Goal: Ask a question

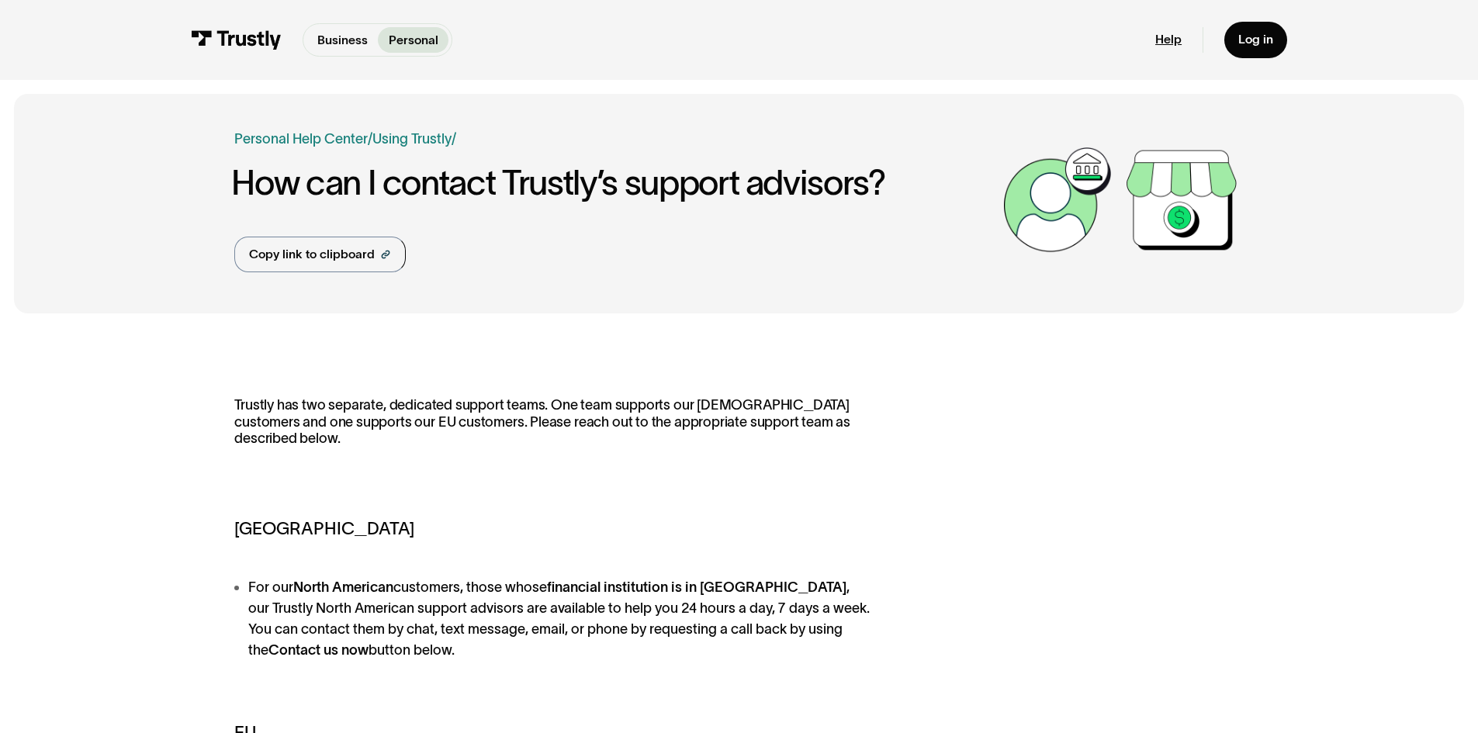
click at [1173, 40] on link "Help" at bounding box center [1169, 40] width 26 height 16
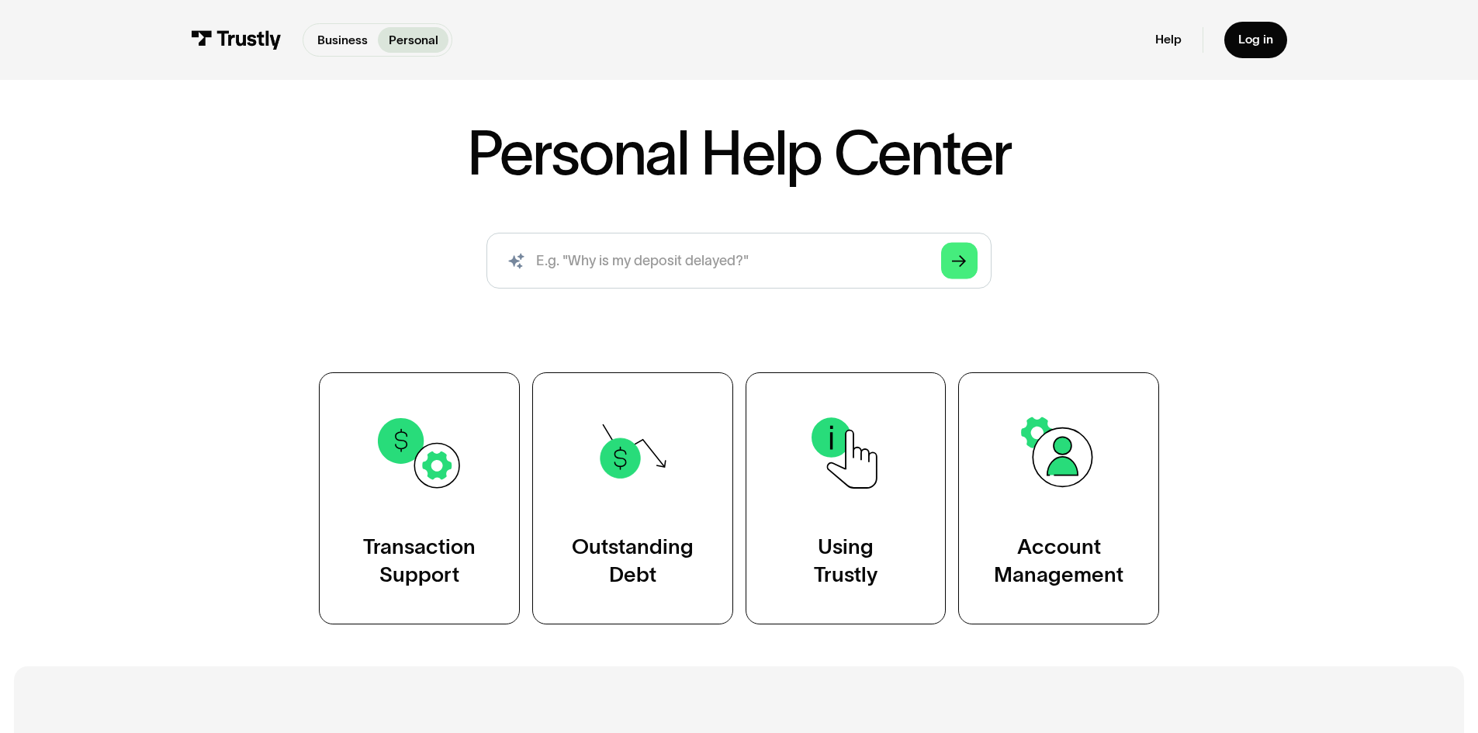
scroll to position [155, 0]
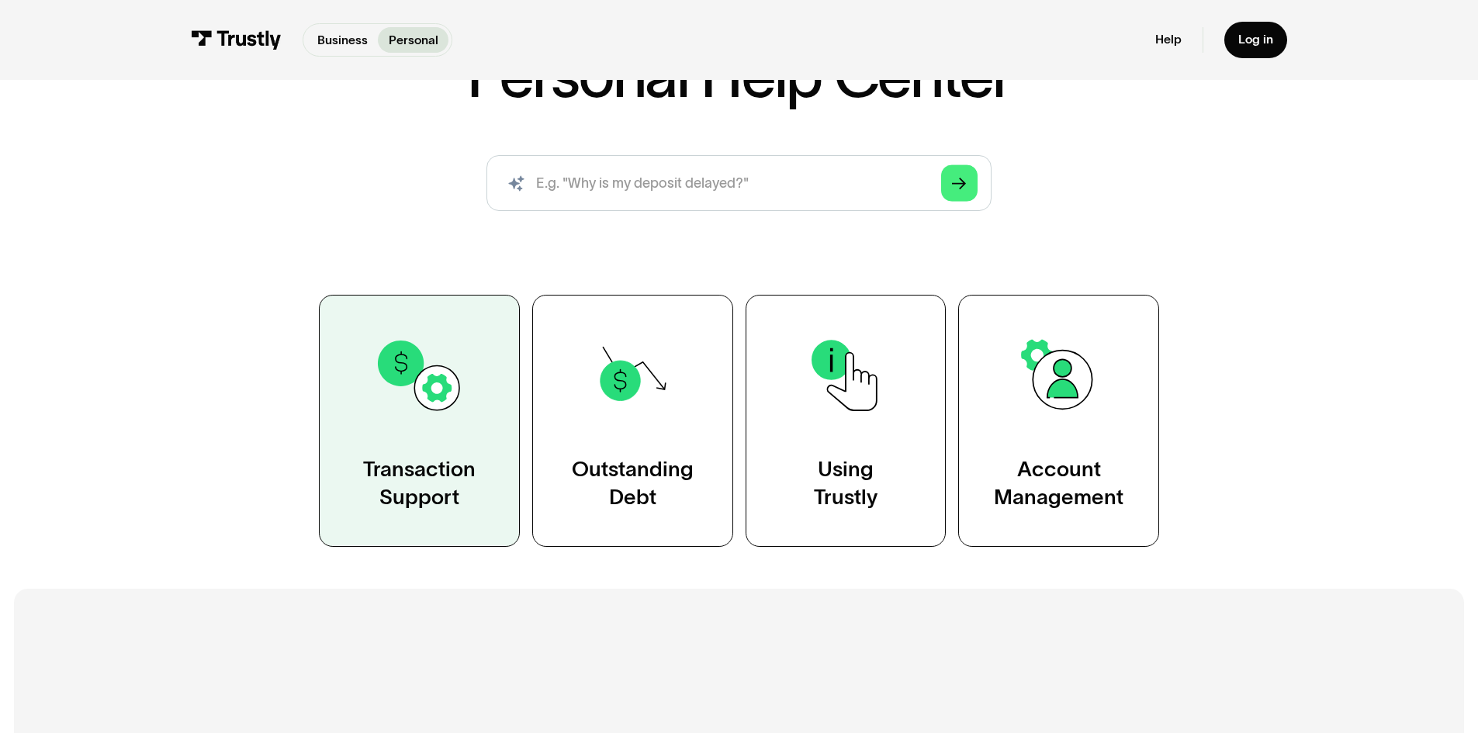
click at [418, 456] on link "Transaction Support" at bounding box center [419, 421] width 201 height 252
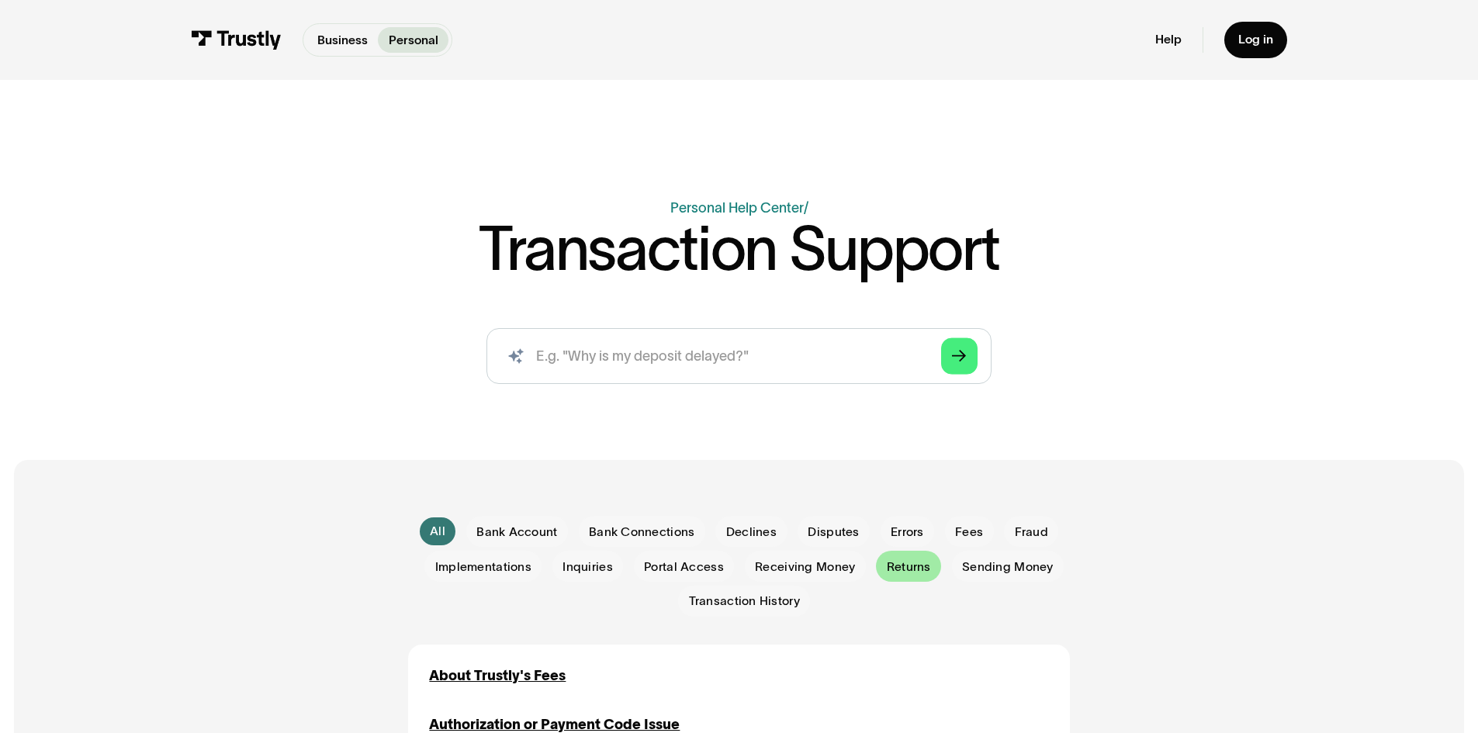
click at [911, 567] on span "Returns" at bounding box center [909, 567] width 44 height 17
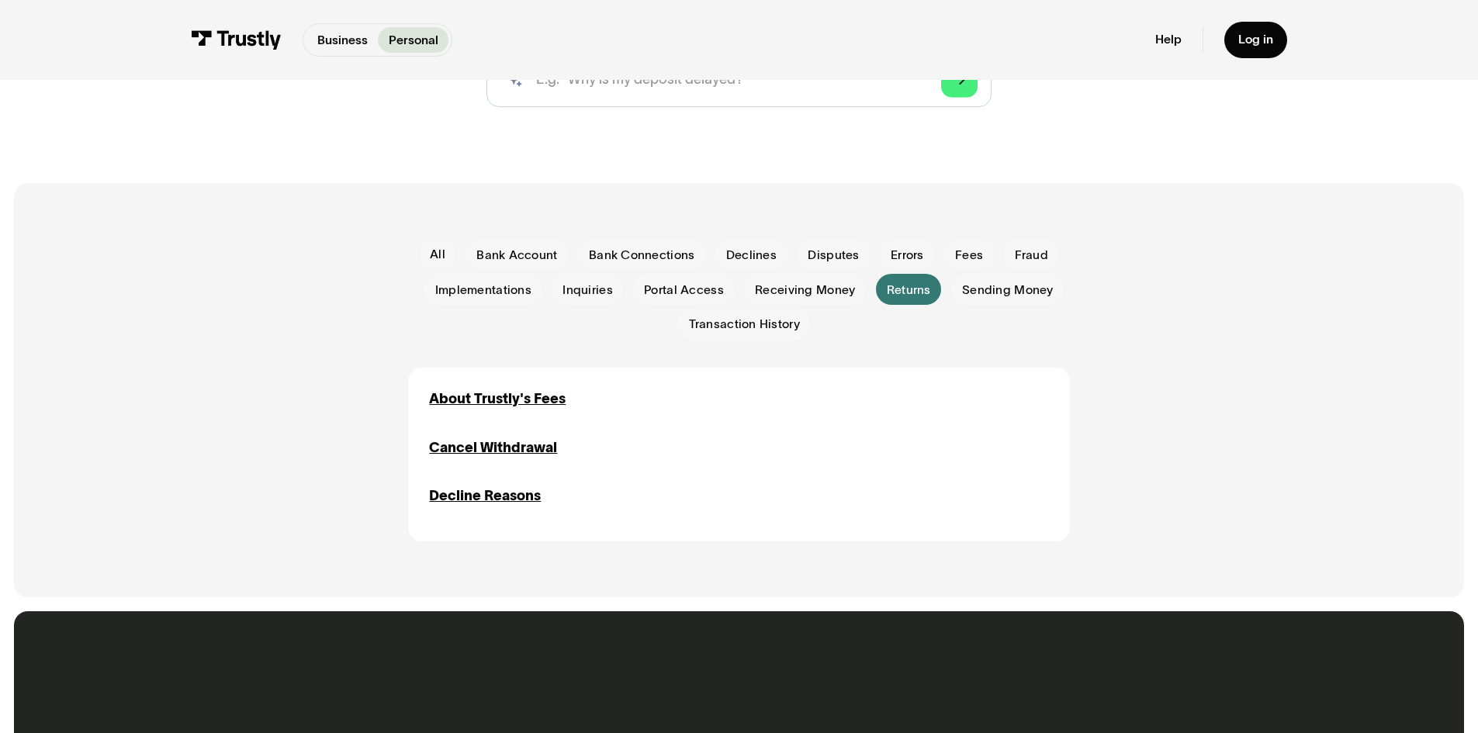
scroll to position [310, 0]
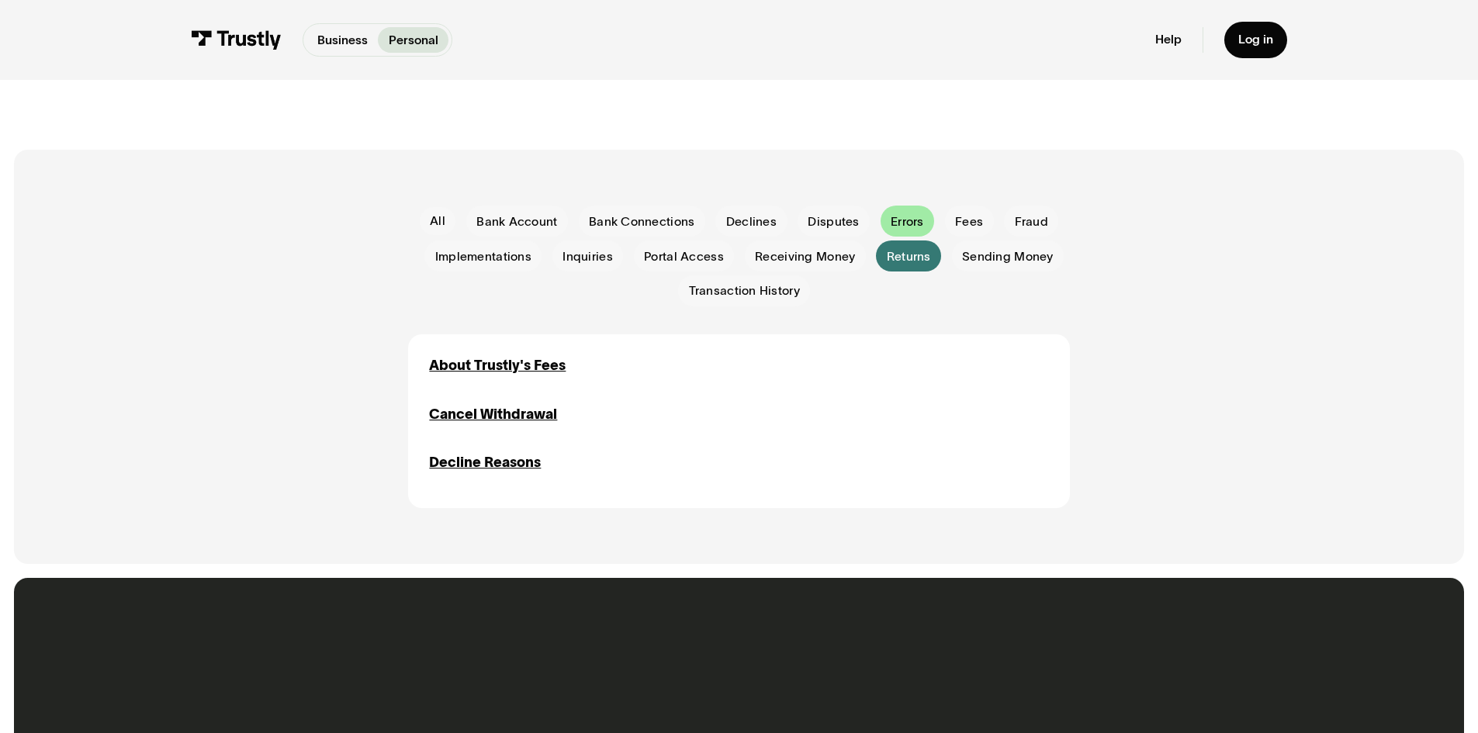
click at [911, 226] on span "Errors" at bounding box center [907, 221] width 33 height 17
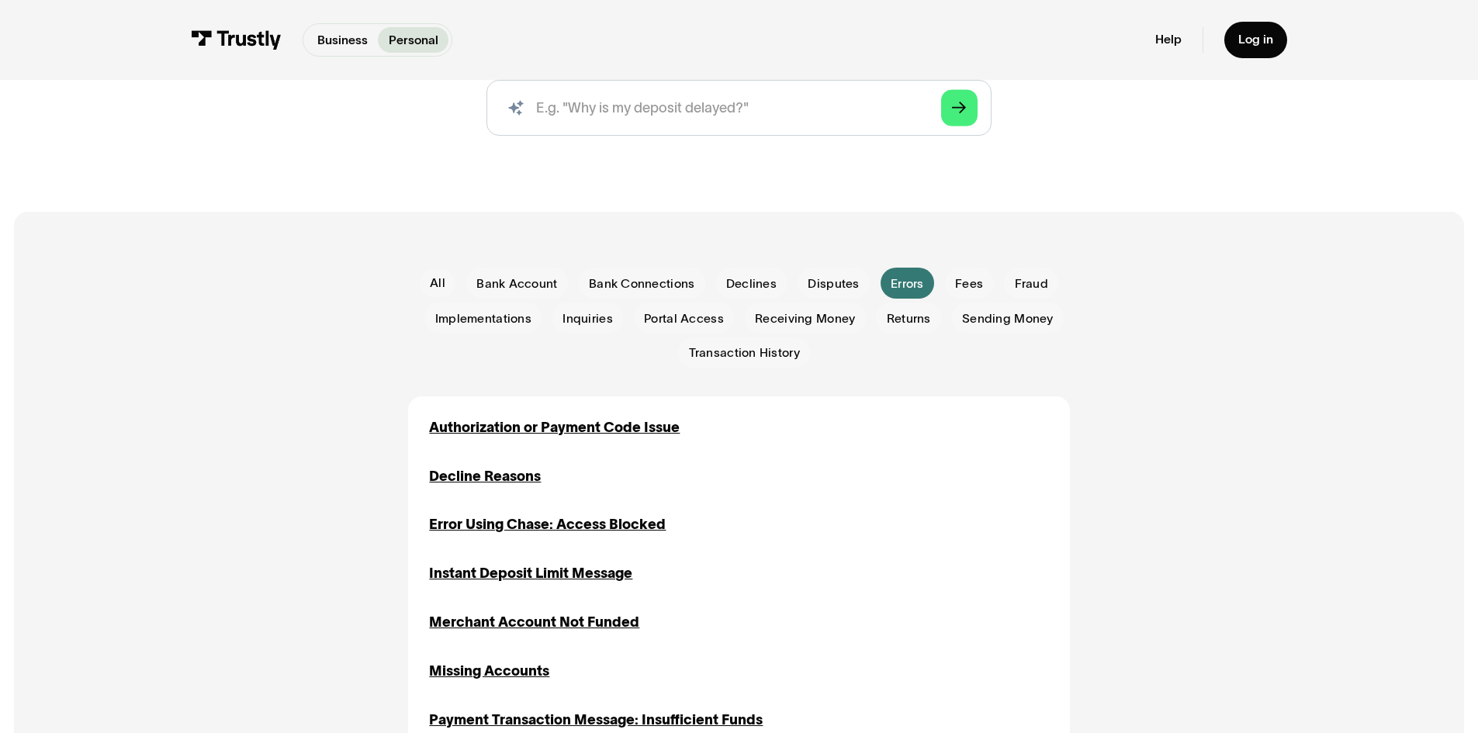
scroll to position [233, 0]
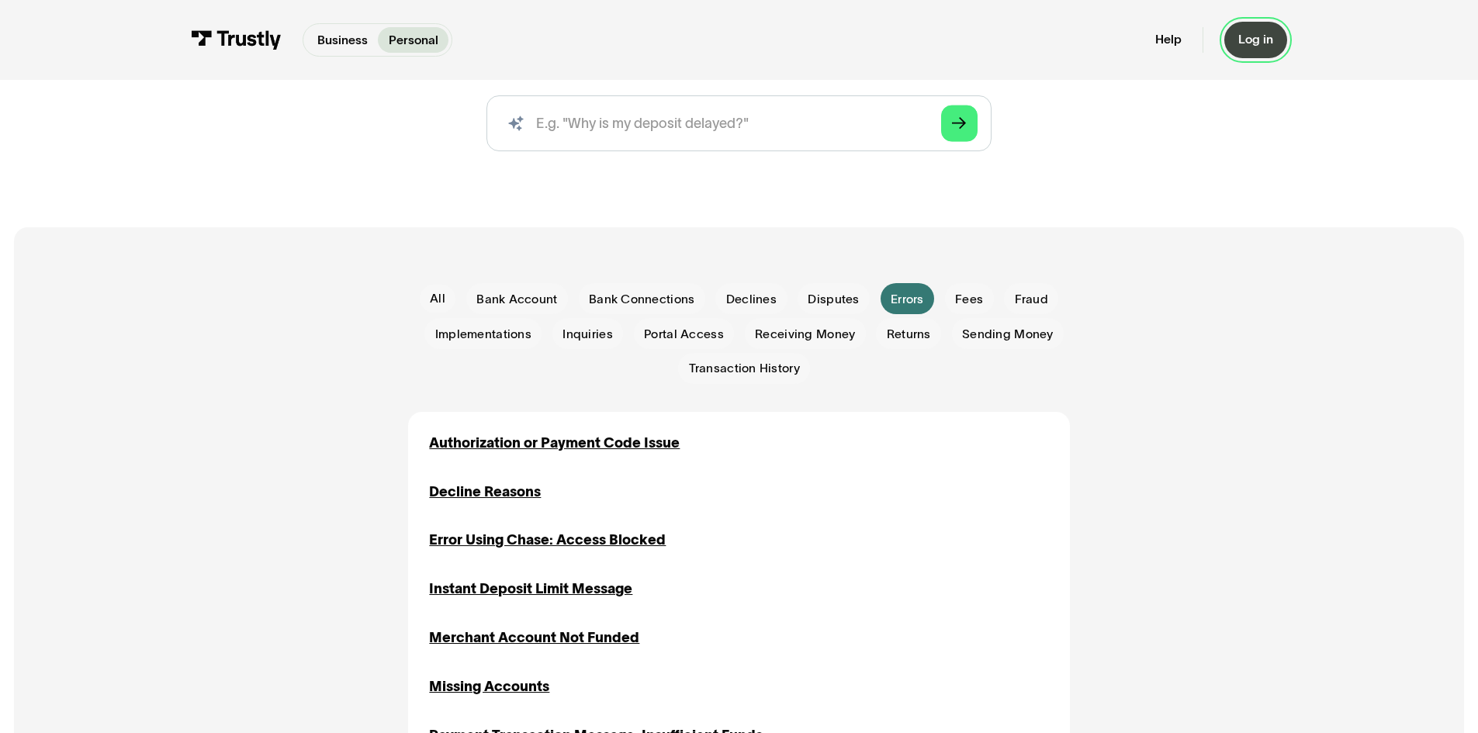
click at [1263, 44] on div "Log in" at bounding box center [1256, 40] width 35 height 16
click at [820, 304] on span "Disputes" at bounding box center [833, 299] width 51 height 17
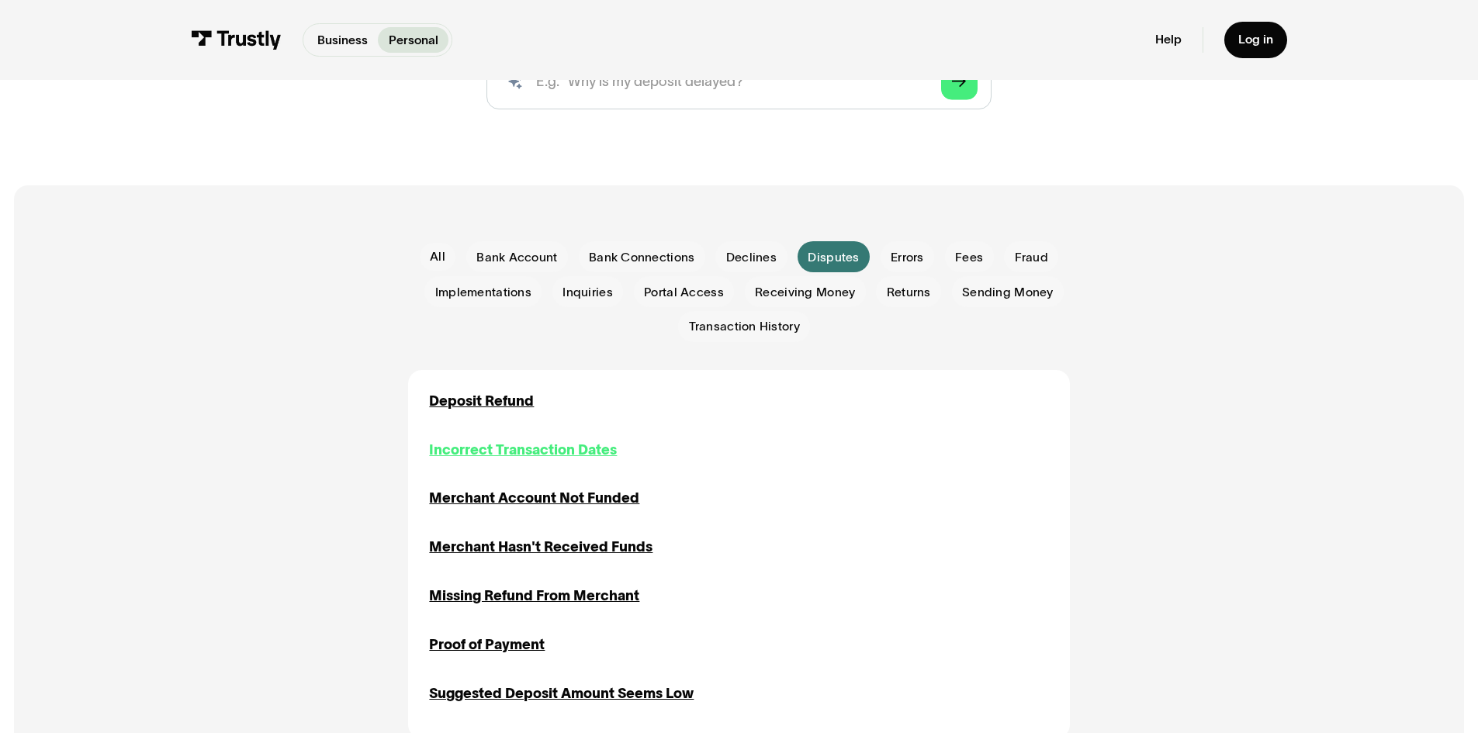
scroll to position [310, 0]
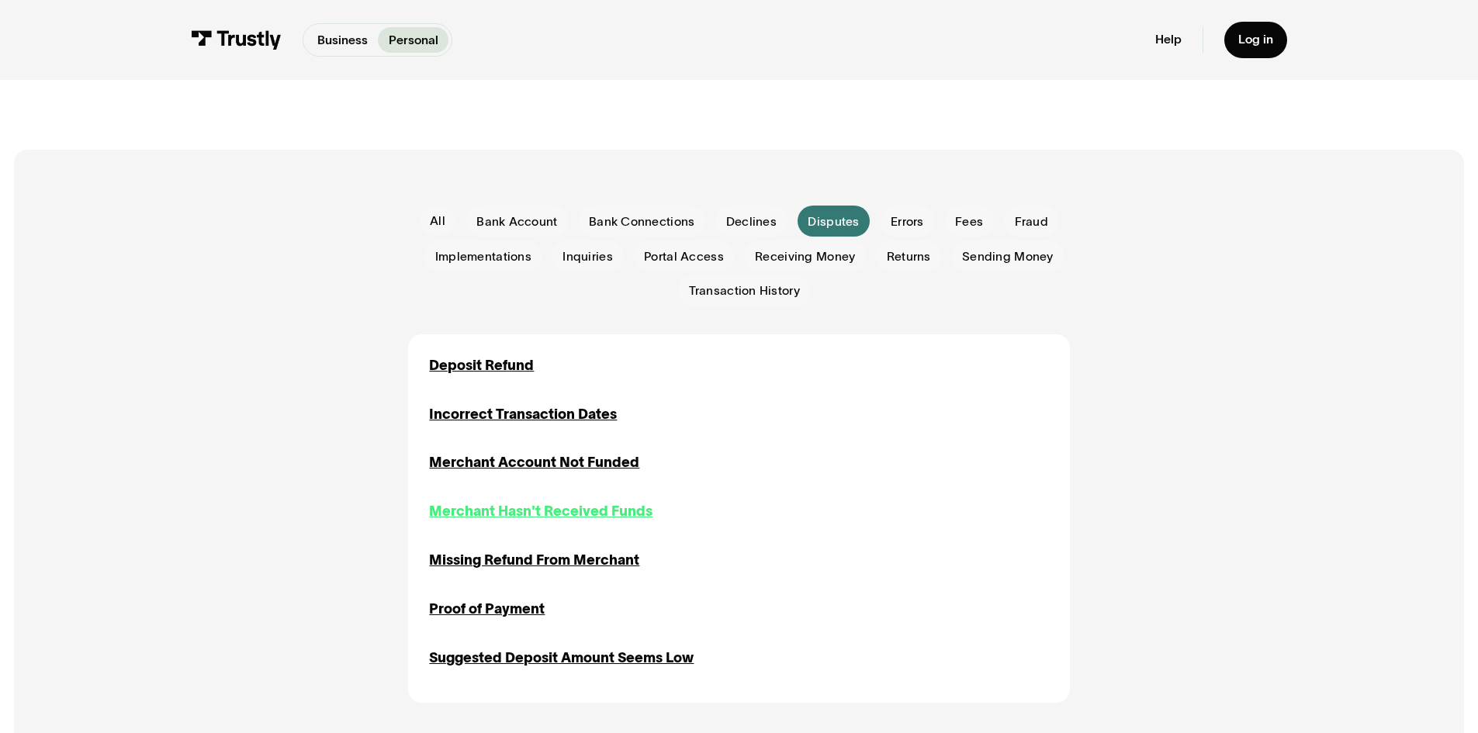
click at [557, 514] on div "Merchant Hasn't Received Funds" at bounding box center [541, 511] width 224 height 21
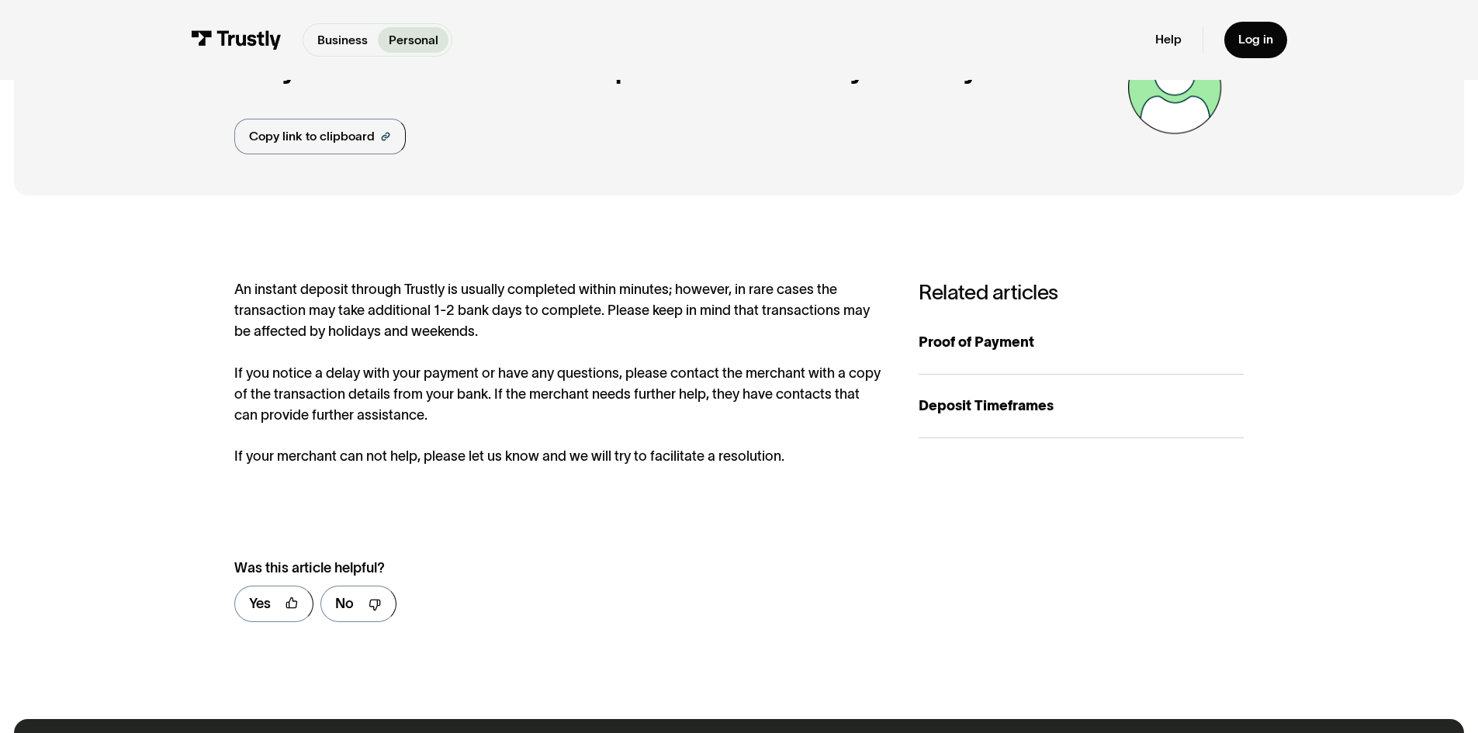
scroll to position [155, 0]
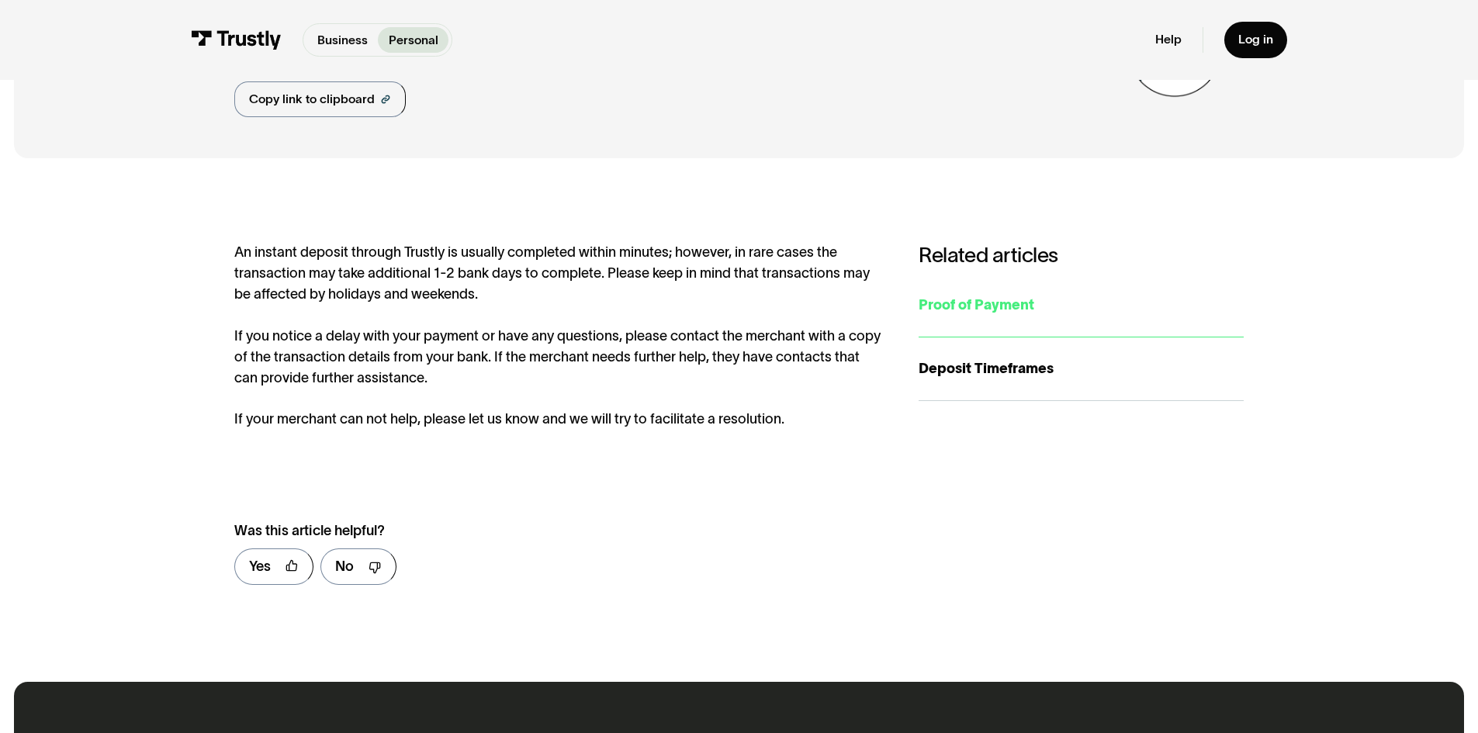
click at [976, 320] on link "Proof of Payment" at bounding box center [1081, 306] width 325 height 64
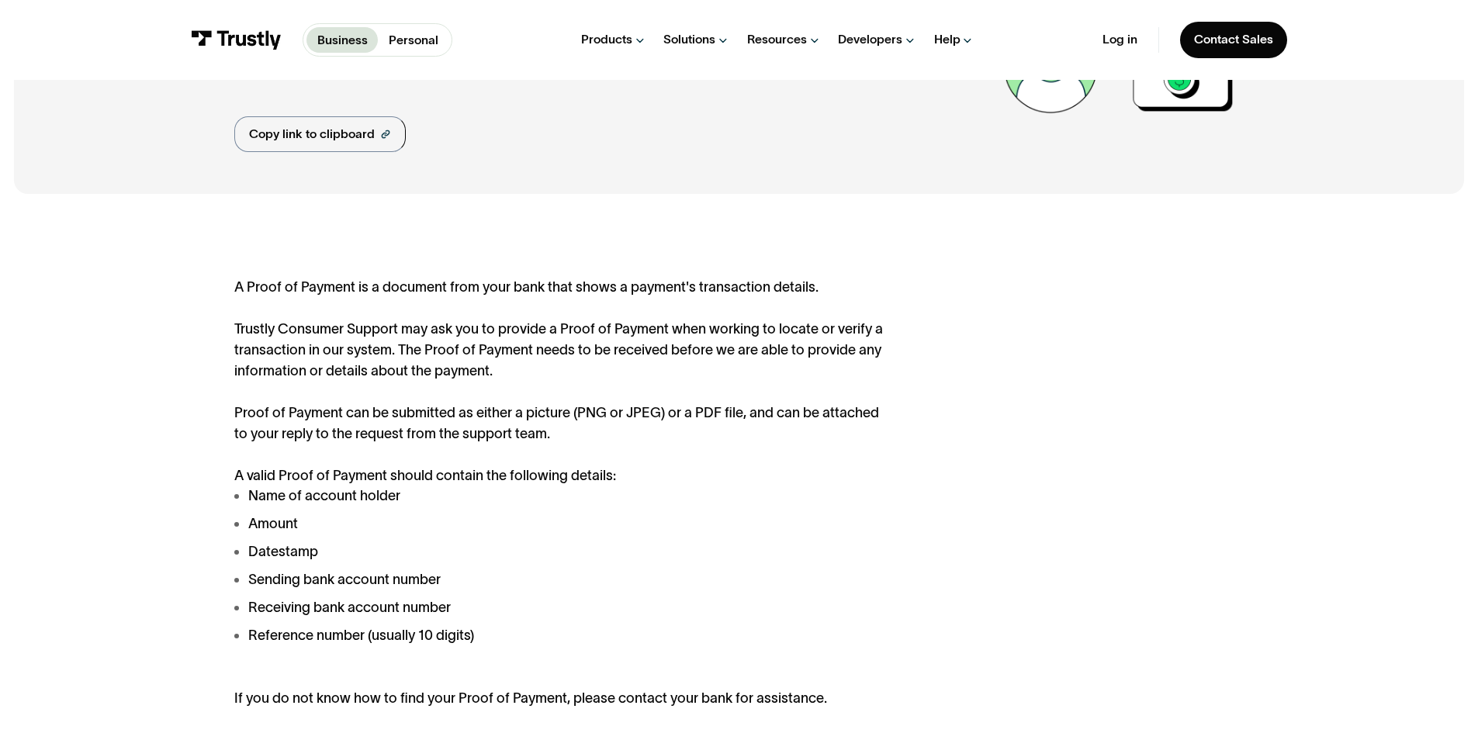
scroll to position [155, 0]
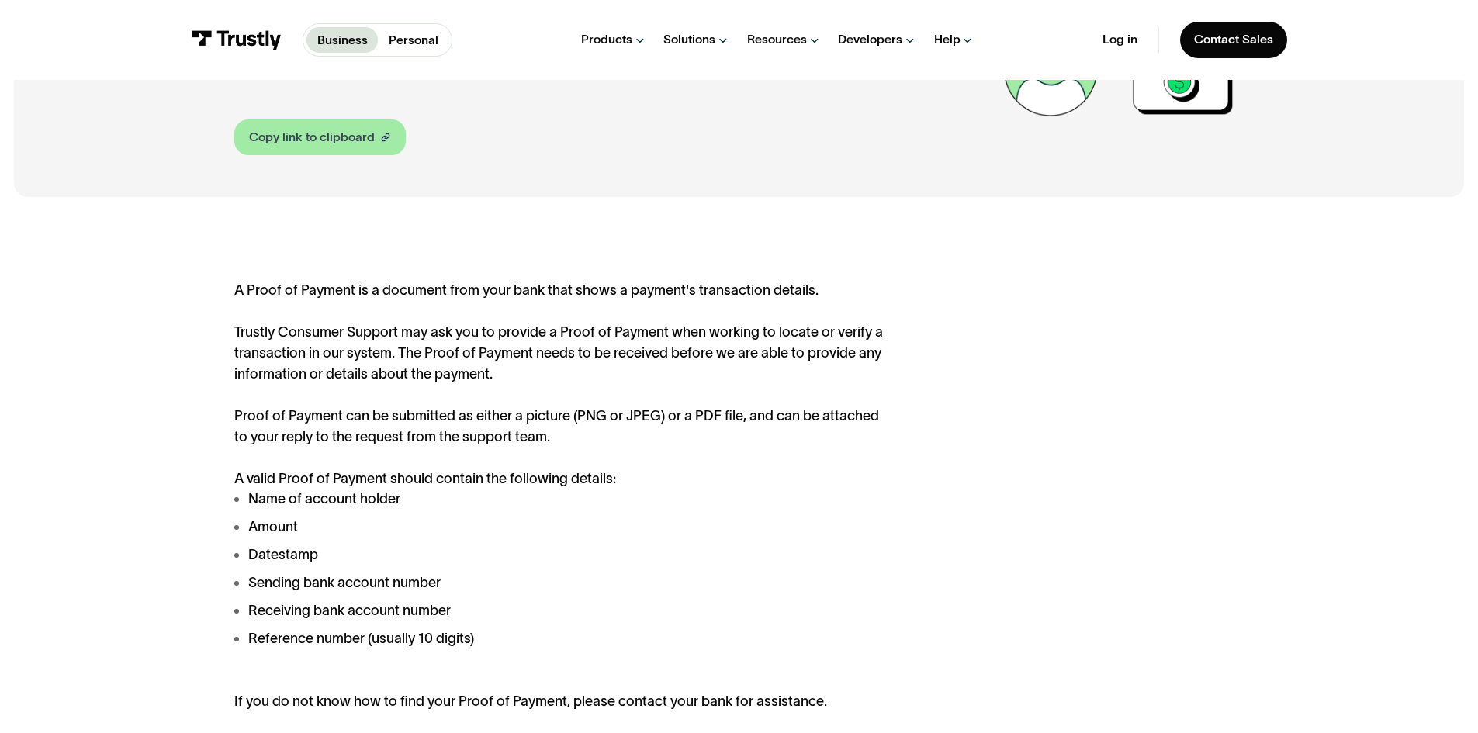
click at [327, 137] on div "Copy link to clipboard" at bounding box center [312, 137] width 126 height 19
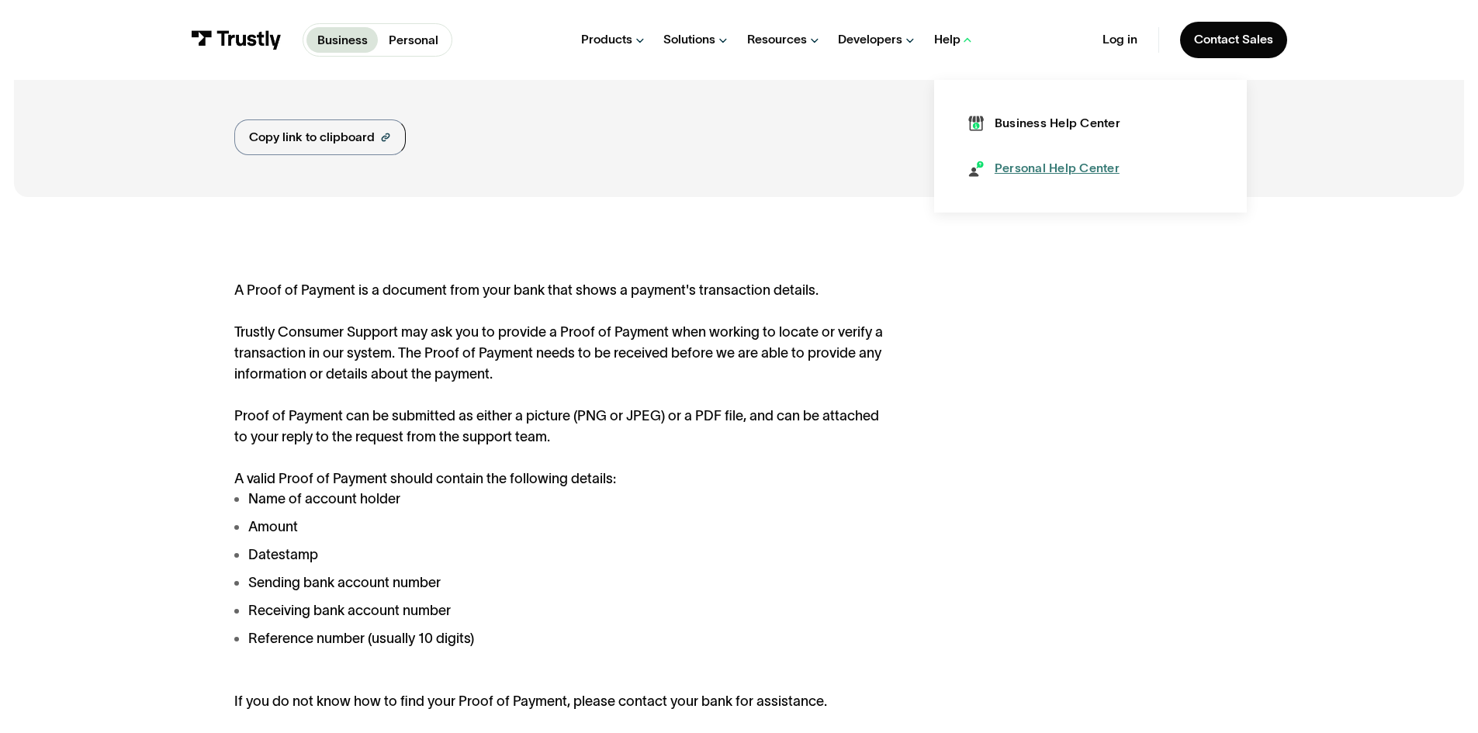
click at [1058, 170] on div "Personal Help Center" at bounding box center [1057, 168] width 125 height 17
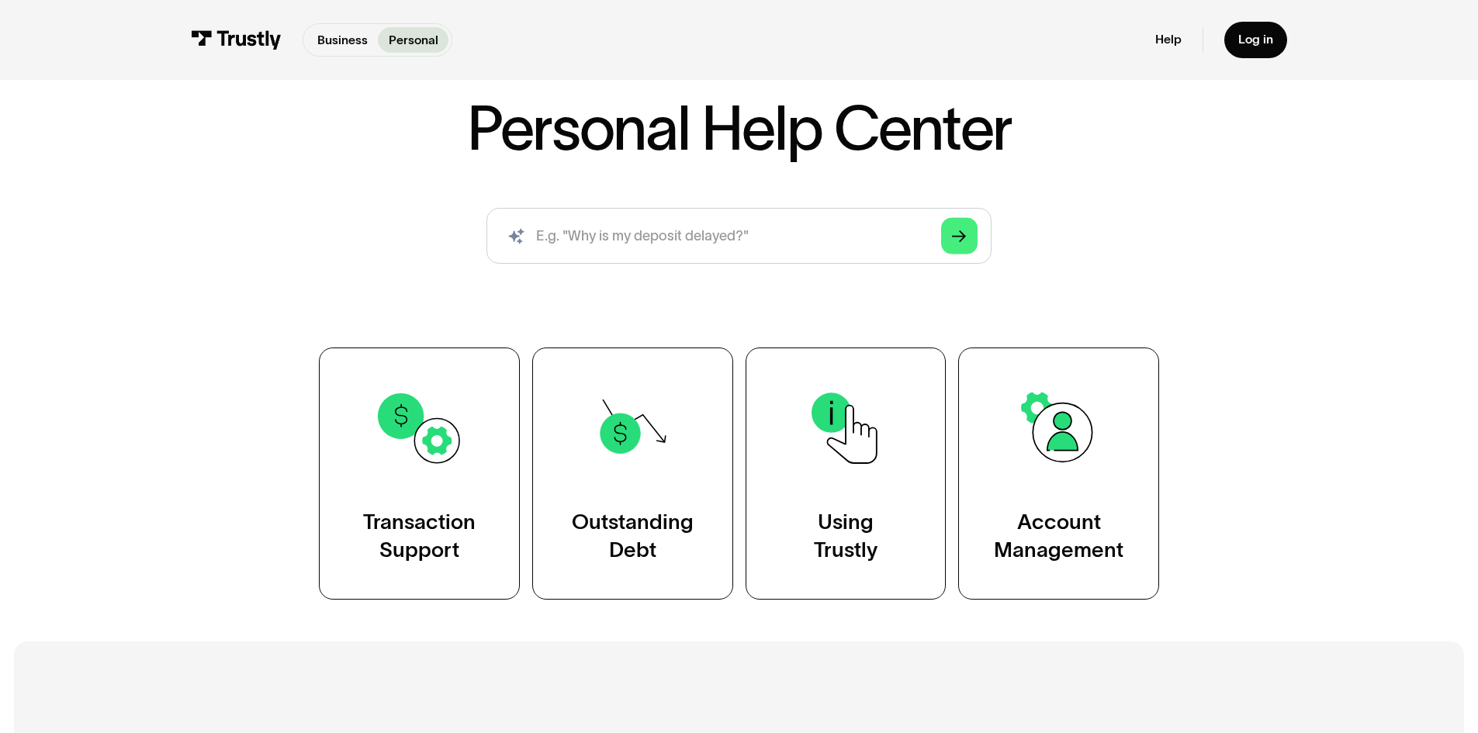
scroll to position [155, 0]
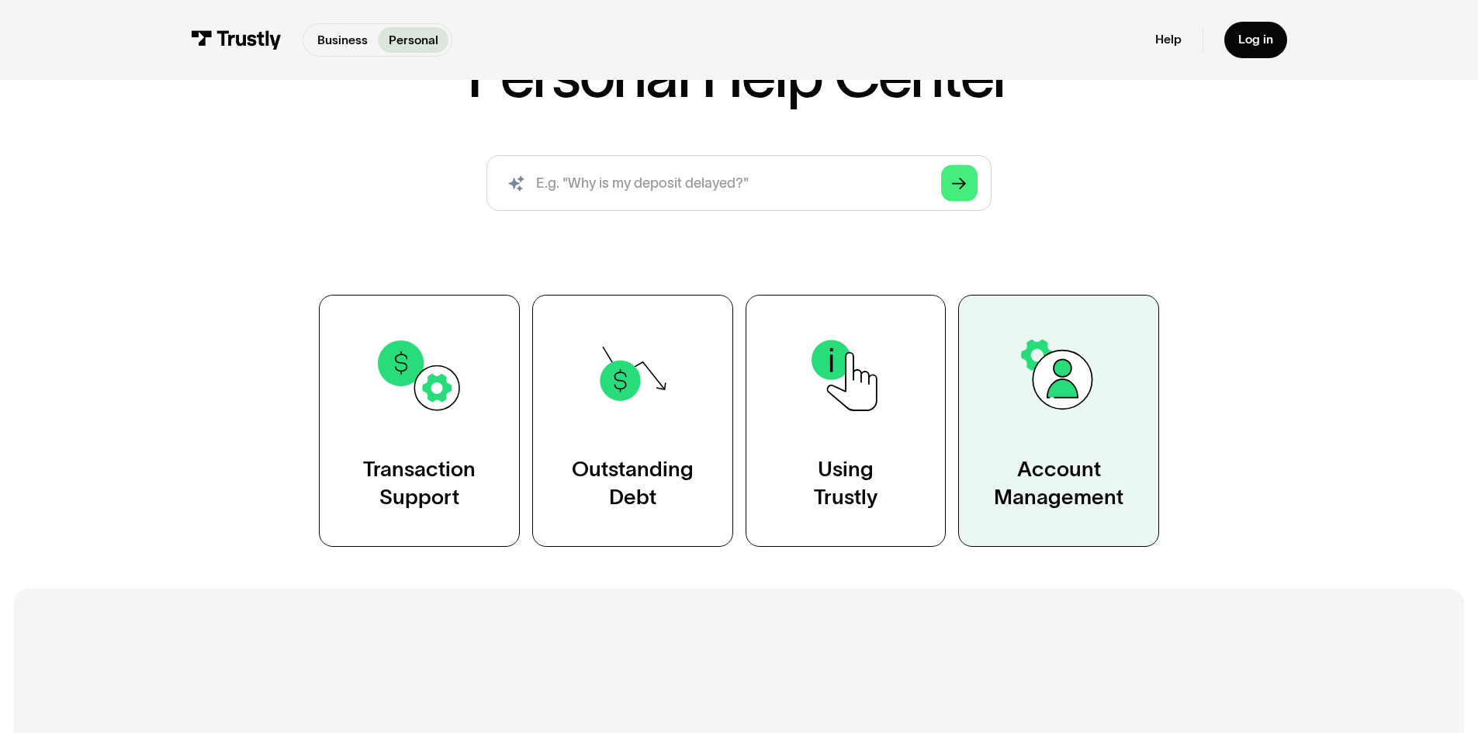
click at [1052, 382] on img at bounding box center [1059, 376] width 91 height 91
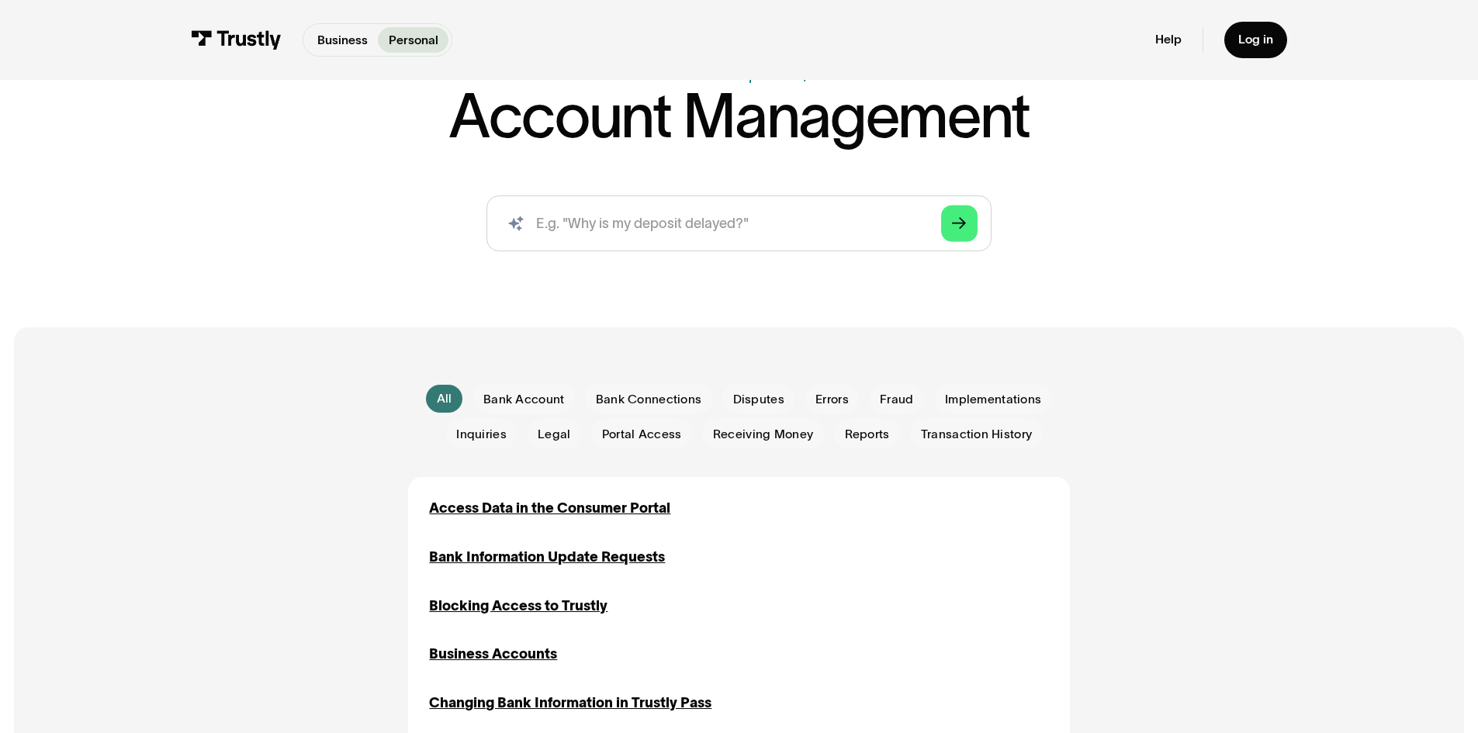
scroll to position [155, 0]
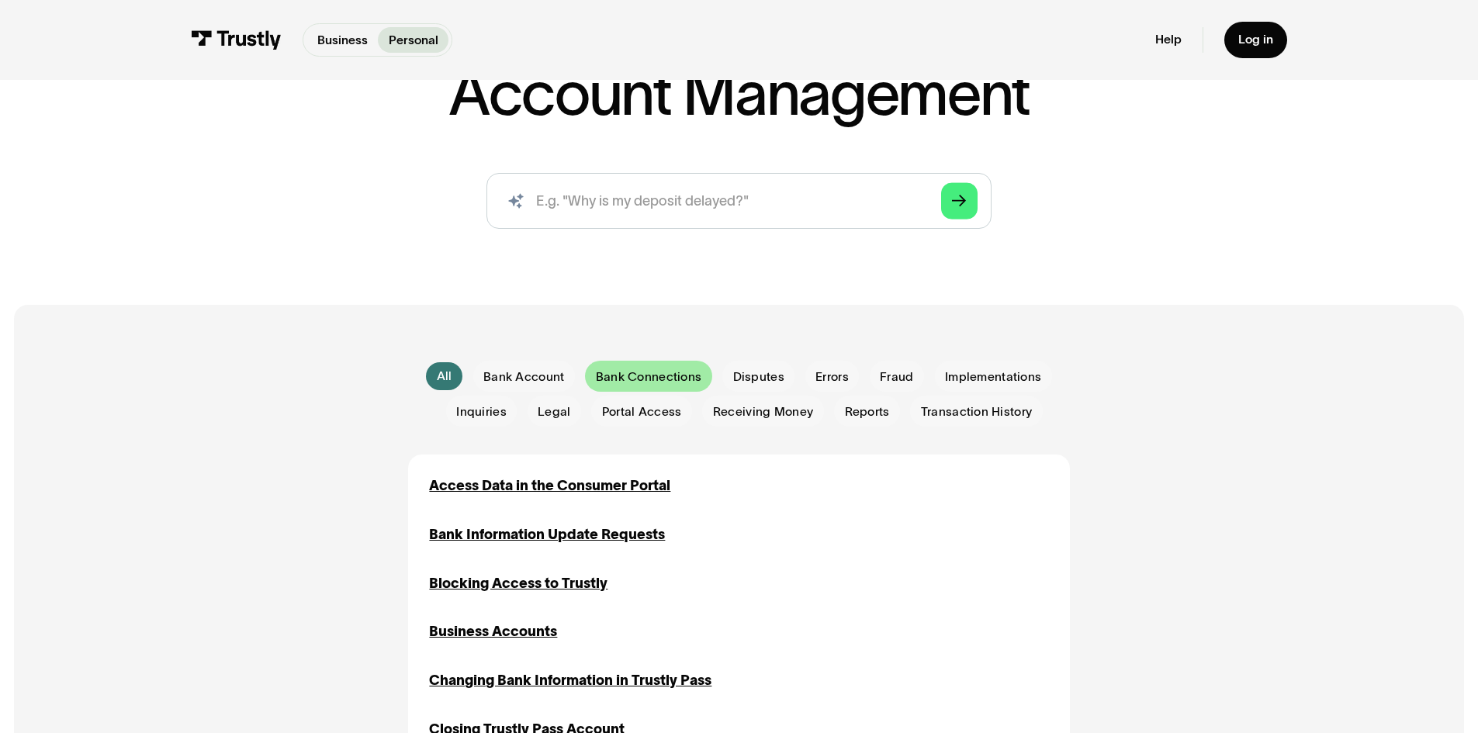
click at [645, 384] on span "Bank Connections" at bounding box center [649, 377] width 106 height 17
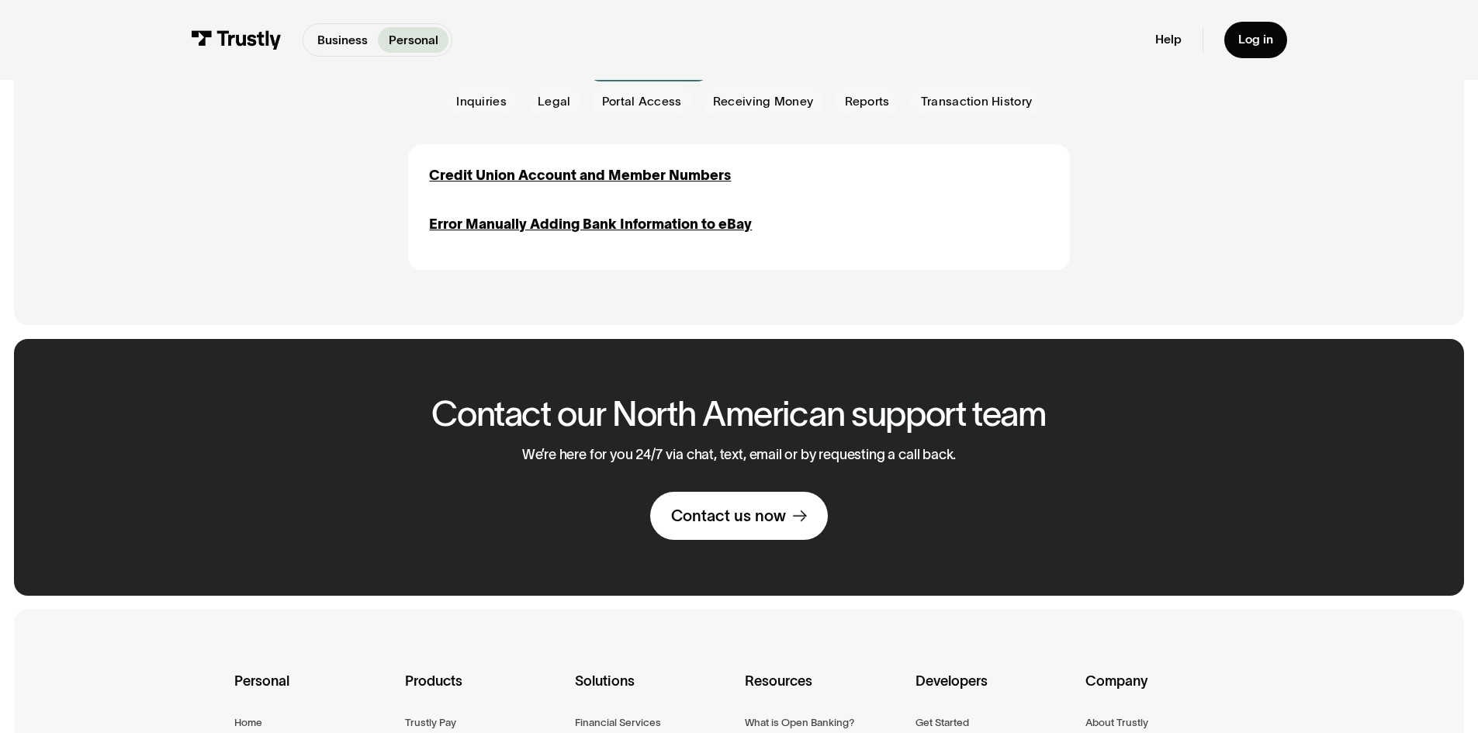
scroll to position [543, 0]
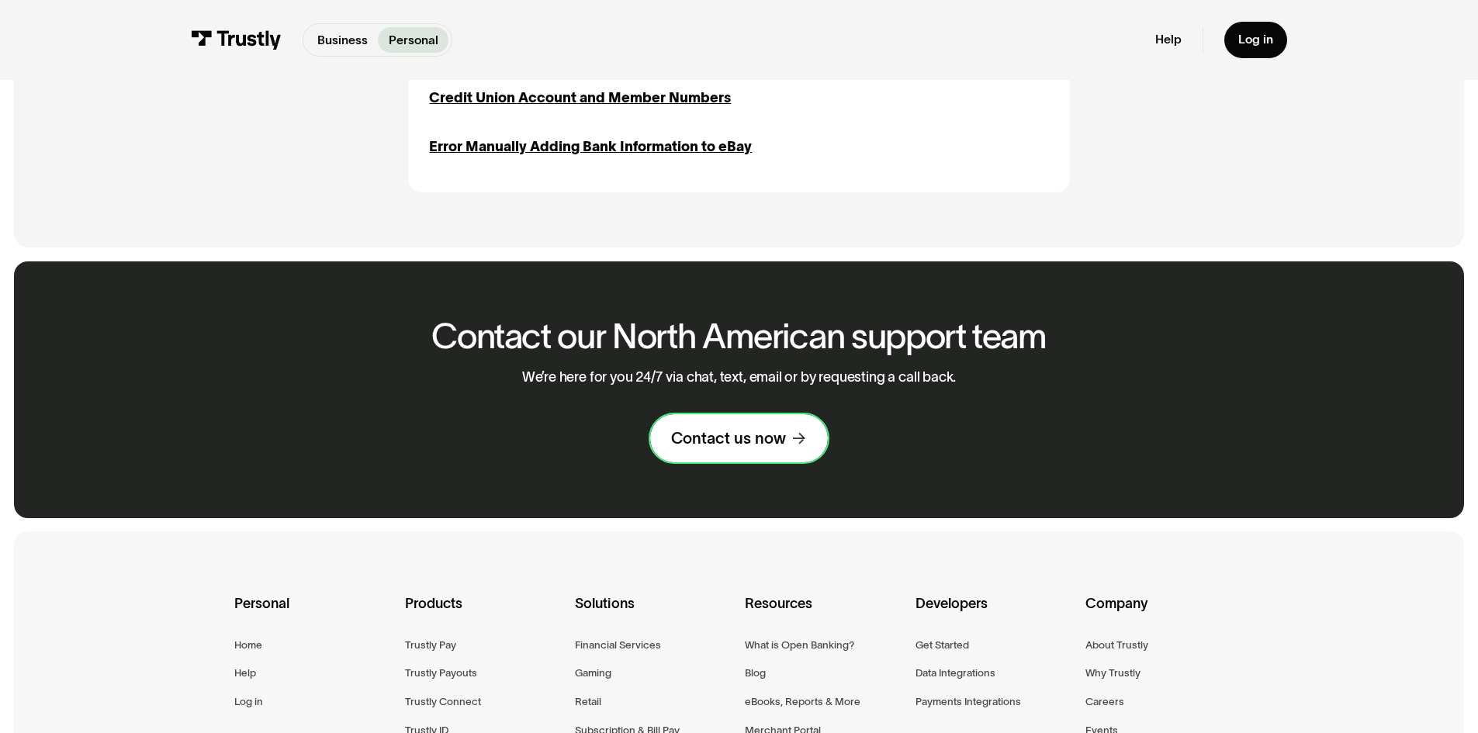
click at [753, 435] on div "Contact us now" at bounding box center [728, 438] width 115 height 20
